Goal: Navigation & Orientation: Find specific page/section

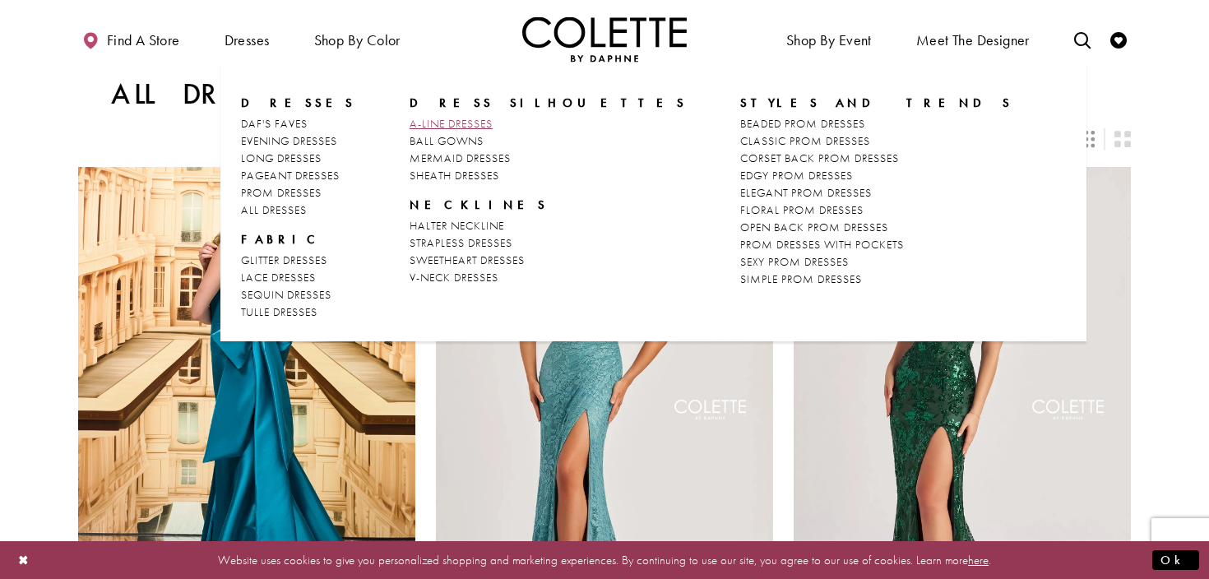
click at [426, 125] on span "A-LINE DRESSES" at bounding box center [451, 123] width 83 height 15
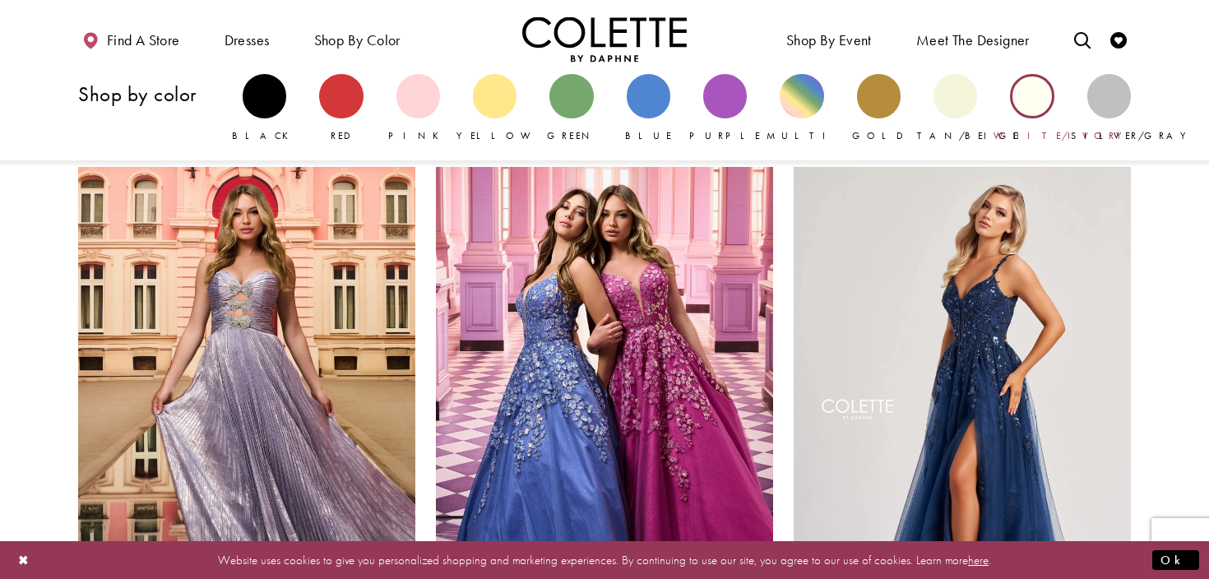
click at [1035, 104] on div "Primary block" at bounding box center [1032, 96] width 44 height 44
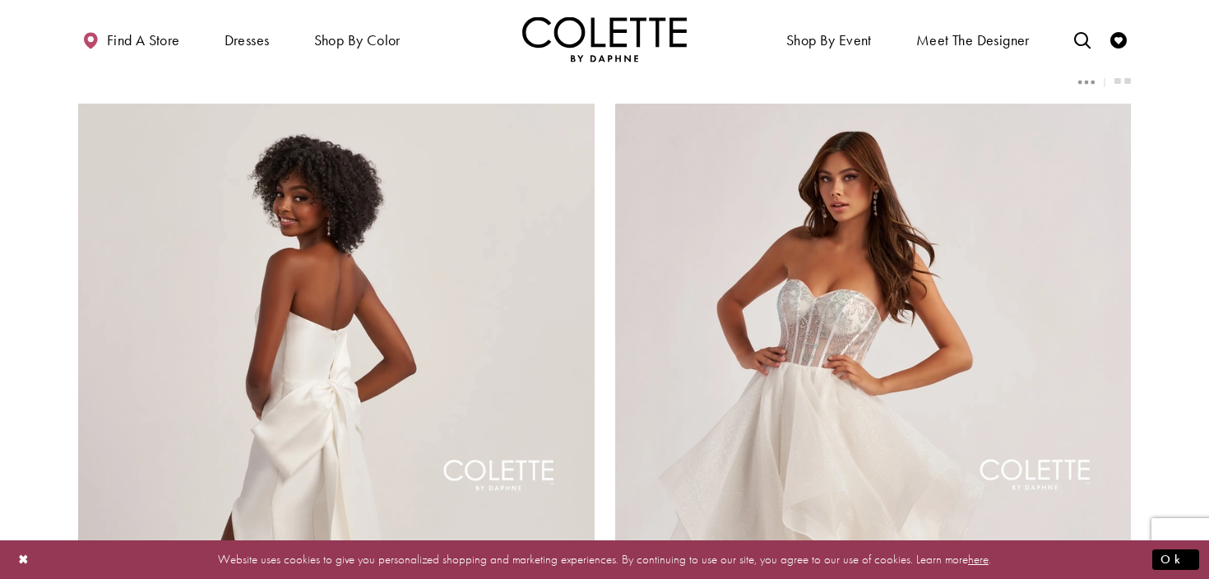
scroll to position [119, 0]
